Goal: Transaction & Acquisition: Purchase product/service

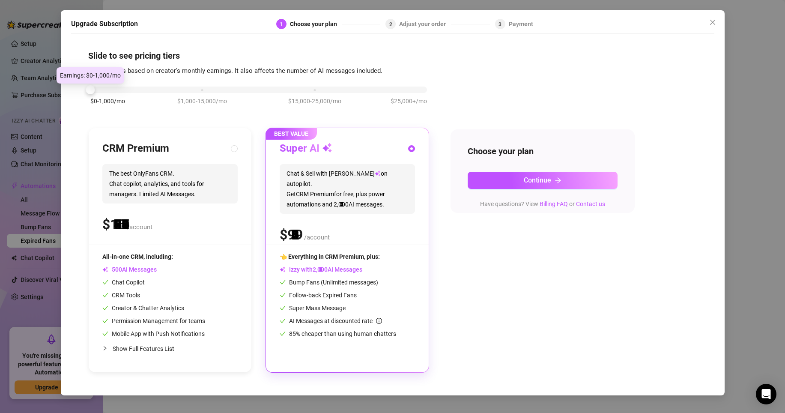
click at [106, 90] on div "$0-1,000/mo $1,000-15,000/mo $15,000-25,000/mo $25,000+/mo" at bounding box center [258, 87] width 337 height 5
click at [188, 87] on div "$0-1,000/mo $1,000-15,000/mo $15,000-25,000/mo $25,000+/mo" at bounding box center [258, 87] width 337 height 5
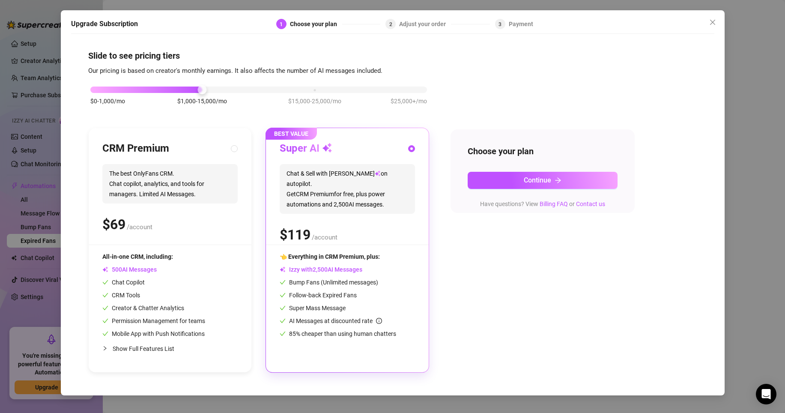
click at [161, 164] on span "The best OnlyFans CRM. Chat copilot, analytics, and tools for managers. Limited…" at bounding box center [169, 183] width 135 height 39
radio input "true"
radio input "false"
click at [108, 346] on div at bounding box center [107, 347] width 10 height 9
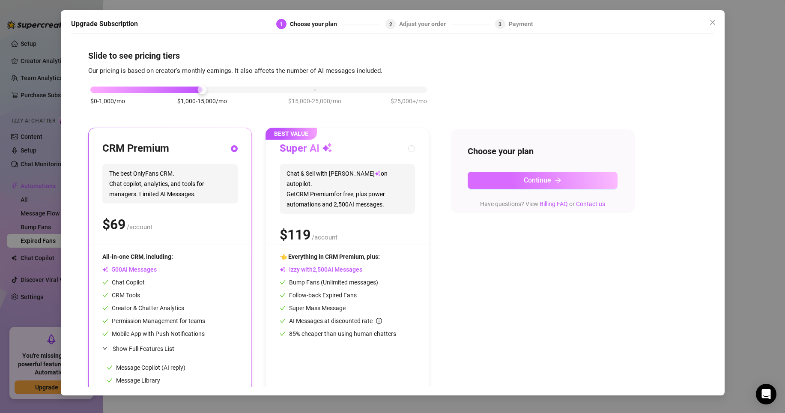
click at [491, 180] on button "Continue" at bounding box center [543, 180] width 150 height 17
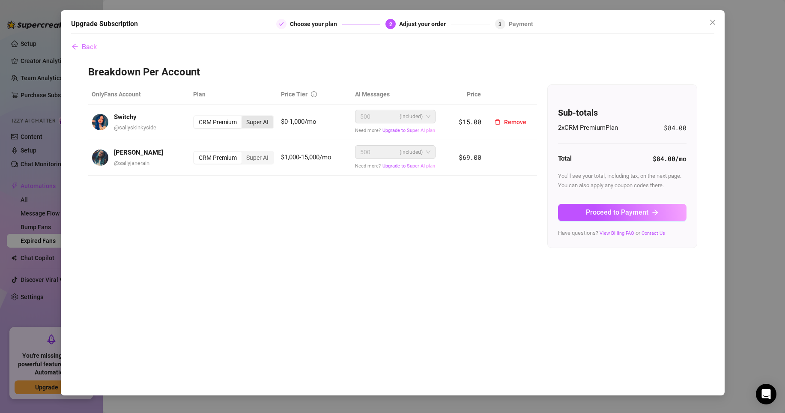
click at [264, 123] on div "Super AI" at bounding box center [257, 122] width 32 height 12
click at [244, 117] on input "Super AI" at bounding box center [244, 117] width 0 height 0
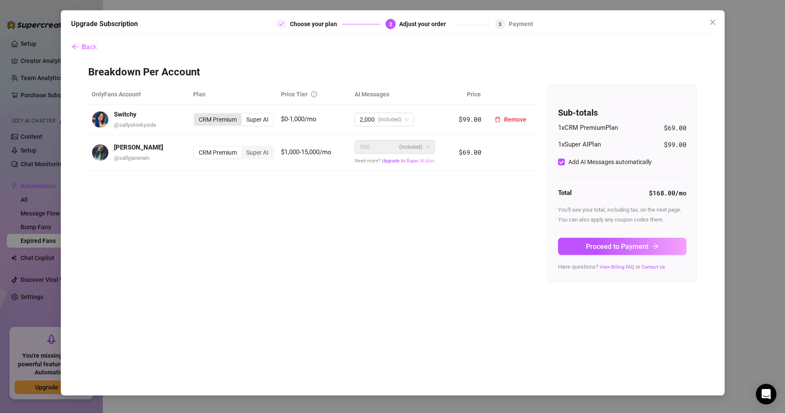
click at [220, 118] on div "CRM Premium" at bounding box center [218, 119] width 48 height 12
click at [196, 115] on input "CRM Premium" at bounding box center [196, 115] width 0 height 0
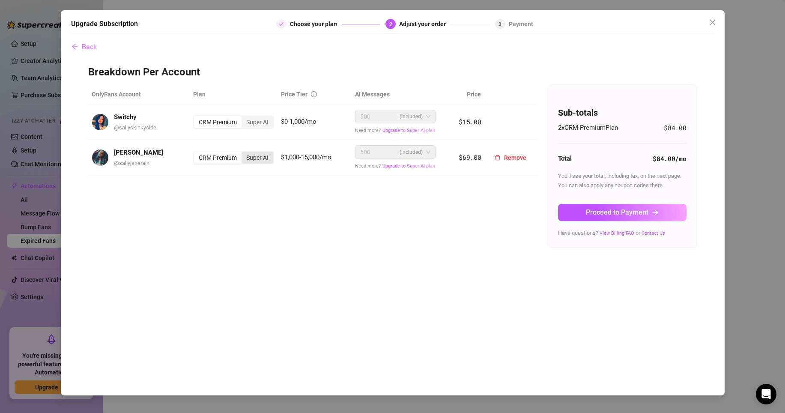
click at [250, 160] on div "Super AI" at bounding box center [257, 158] width 32 height 12
click at [244, 153] on input "Super AI" at bounding box center [244, 153] width 0 height 0
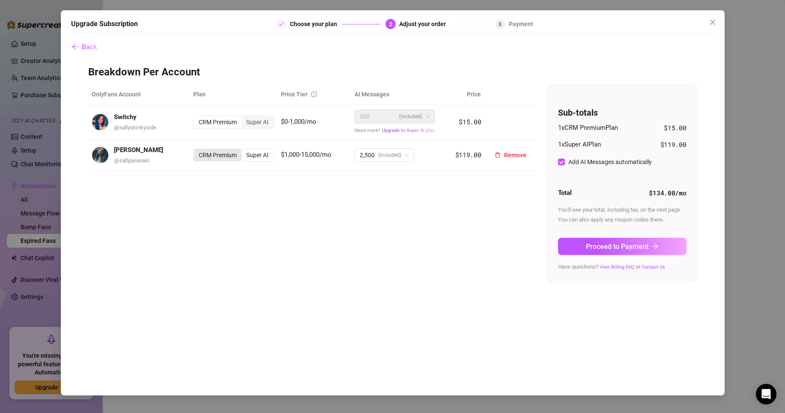
click at [205, 152] on div "CRM Premium" at bounding box center [218, 155] width 48 height 12
click at [196, 150] on input "CRM Premium" at bounding box center [196, 150] width 0 height 0
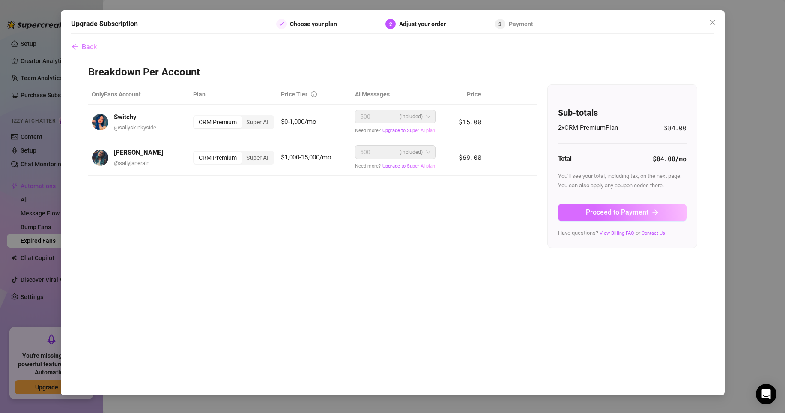
click at [630, 213] on span "Proceed to Payment" at bounding box center [617, 212] width 63 height 8
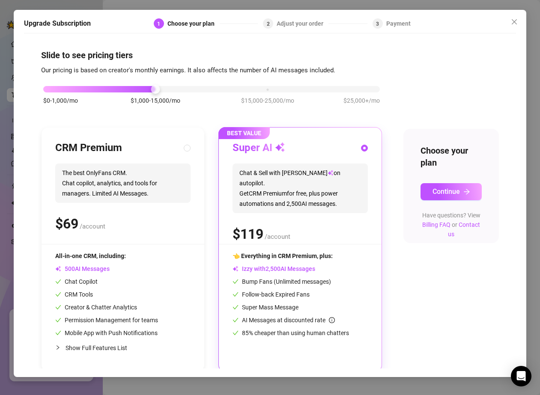
click at [94, 182] on span "The best OnlyFans CRM. Chat copilot, analytics, and tools for managers. Limited…" at bounding box center [122, 183] width 135 height 39
radio input "true"
radio input "false"
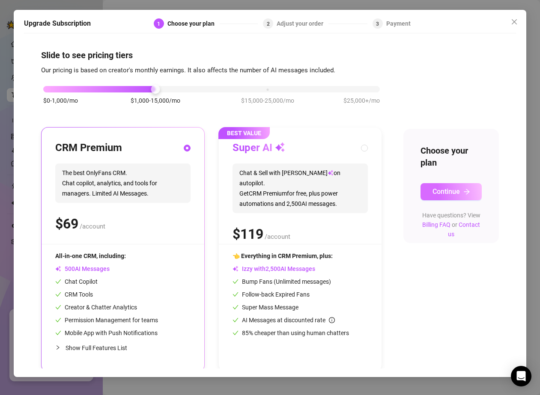
click at [452, 191] on span "Continue" at bounding box center [445, 192] width 27 height 8
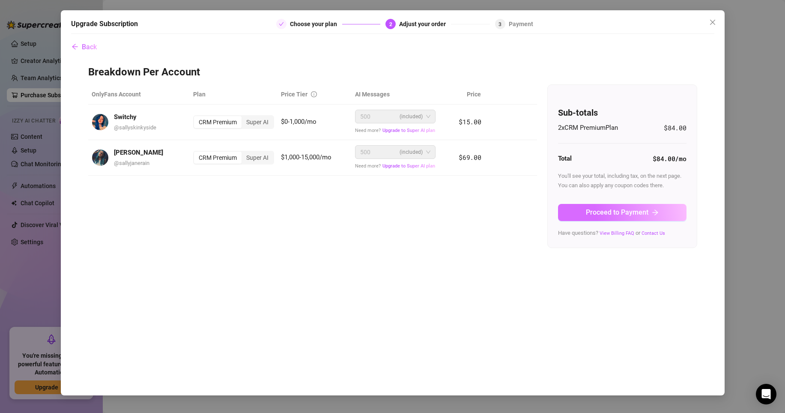
click at [539, 214] on span "Proceed to Payment" at bounding box center [617, 212] width 63 height 8
